Goal: Information Seeking & Learning: Learn about a topic

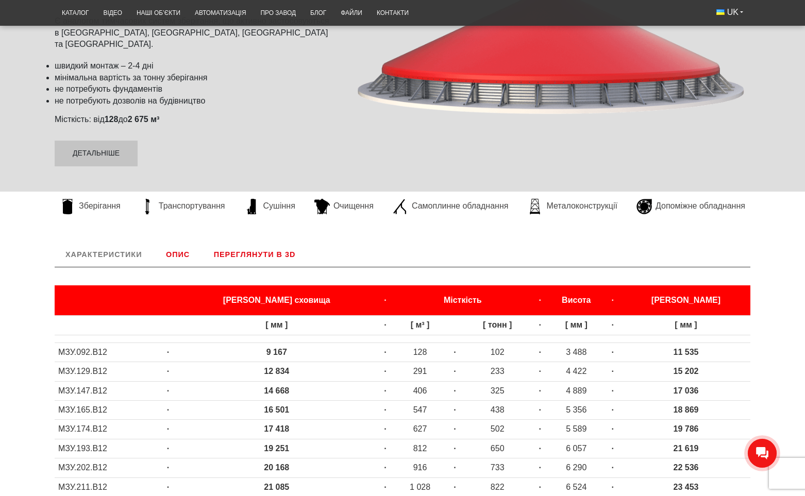
scroll to position [206, 0]
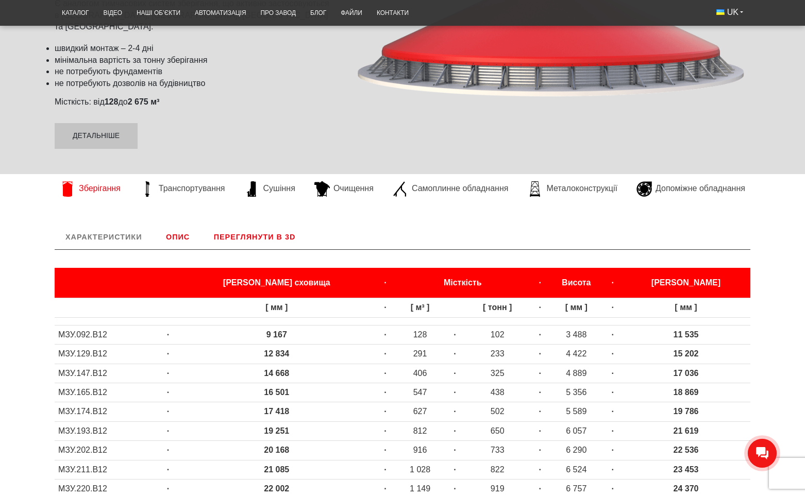
click at [117, 190] on span "Зберігання" at bounding box center [100, 188] width 42 height 11
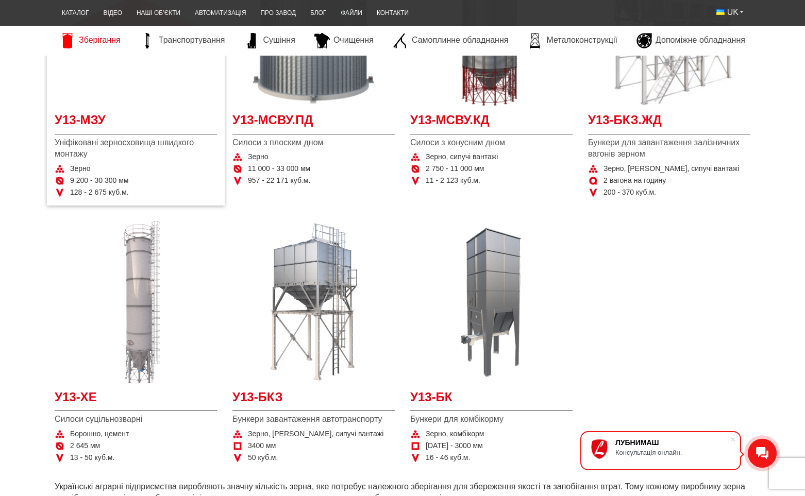
scroll to position [309, 0]
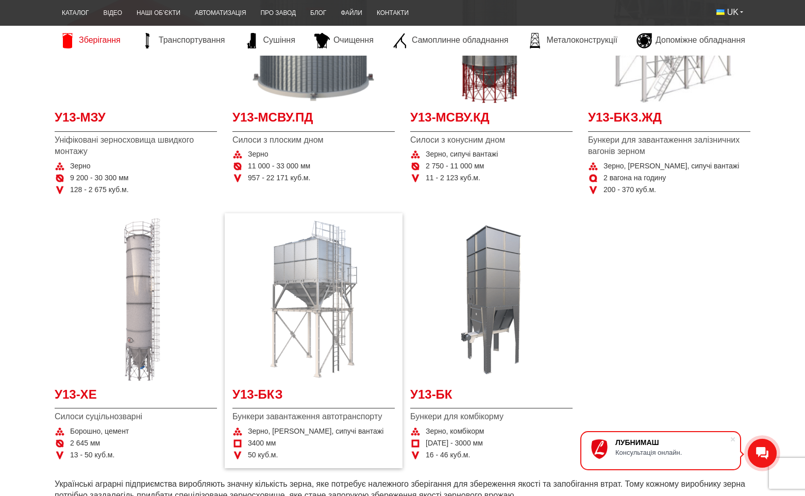
click at [315, 295] on img at bounding box center [313, 300] width 162 height 162
